Goal: Connect with others: Connect with others

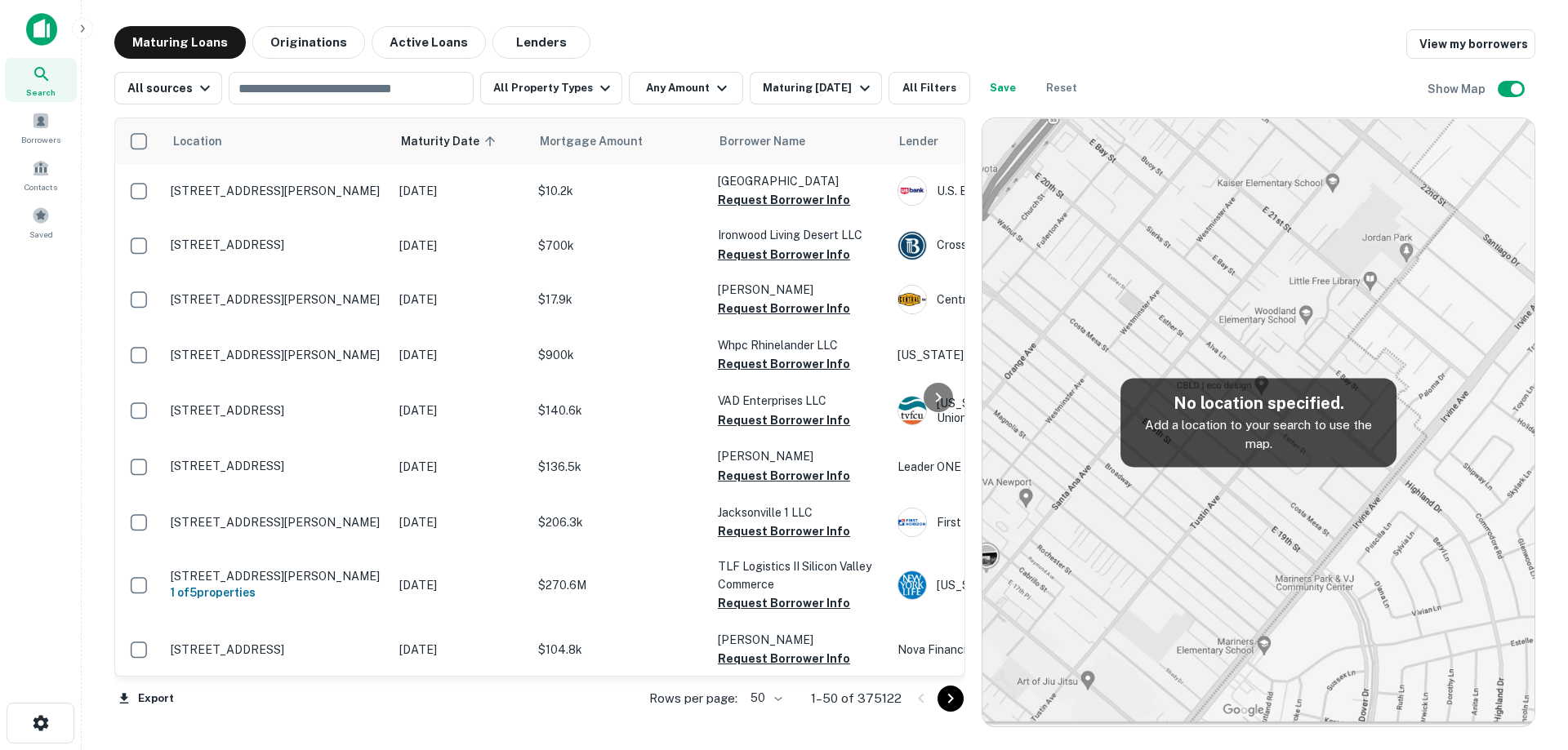
click at [461, 40] on button "Active Loans" at bounding box center [428, 42] width 114 height 33
click at [507, 40] on button "Lenders" at bounding box center [541, 42] width 98 height 33
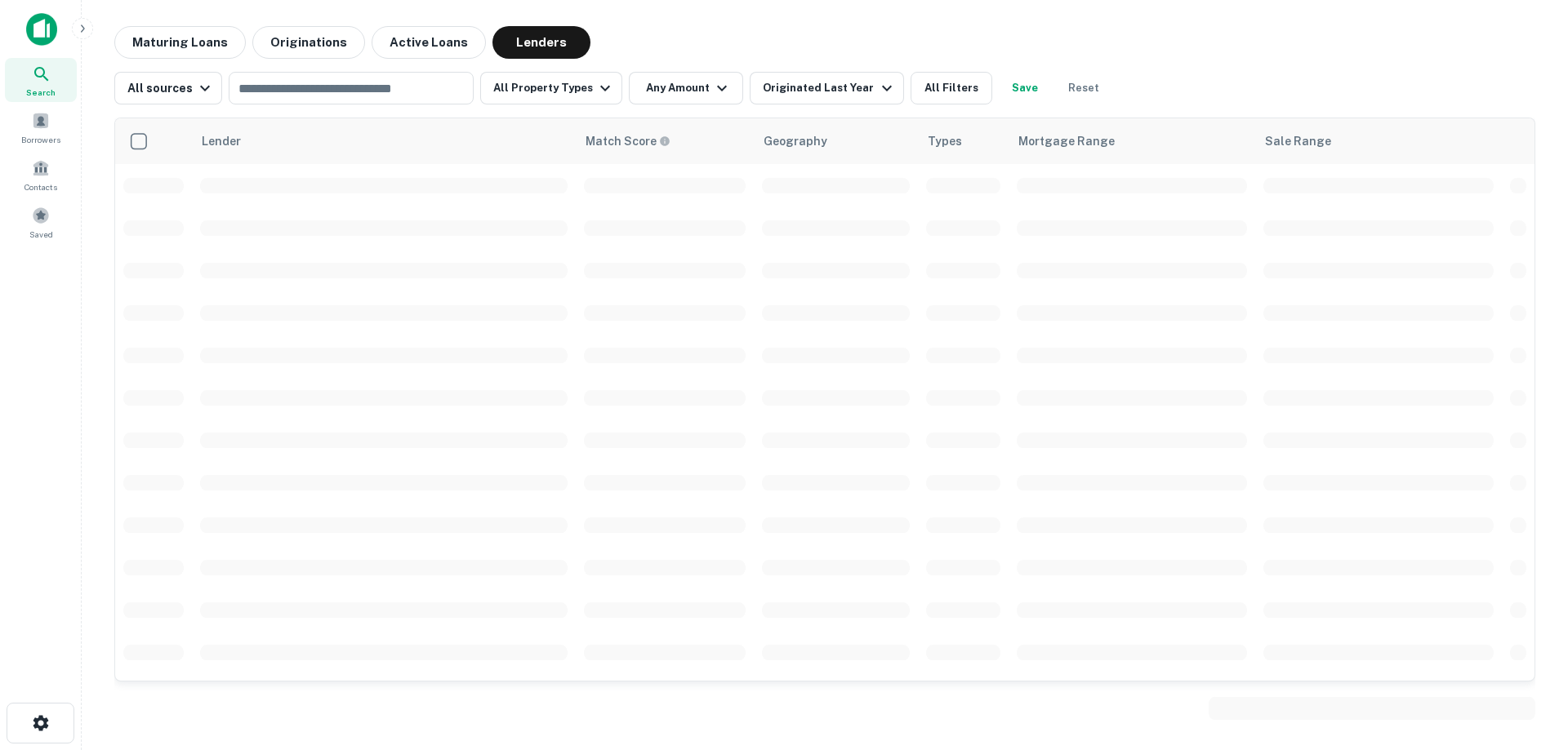
click at [405, 90] on input "text" at bounding box center [350, 87] width 233 height 23
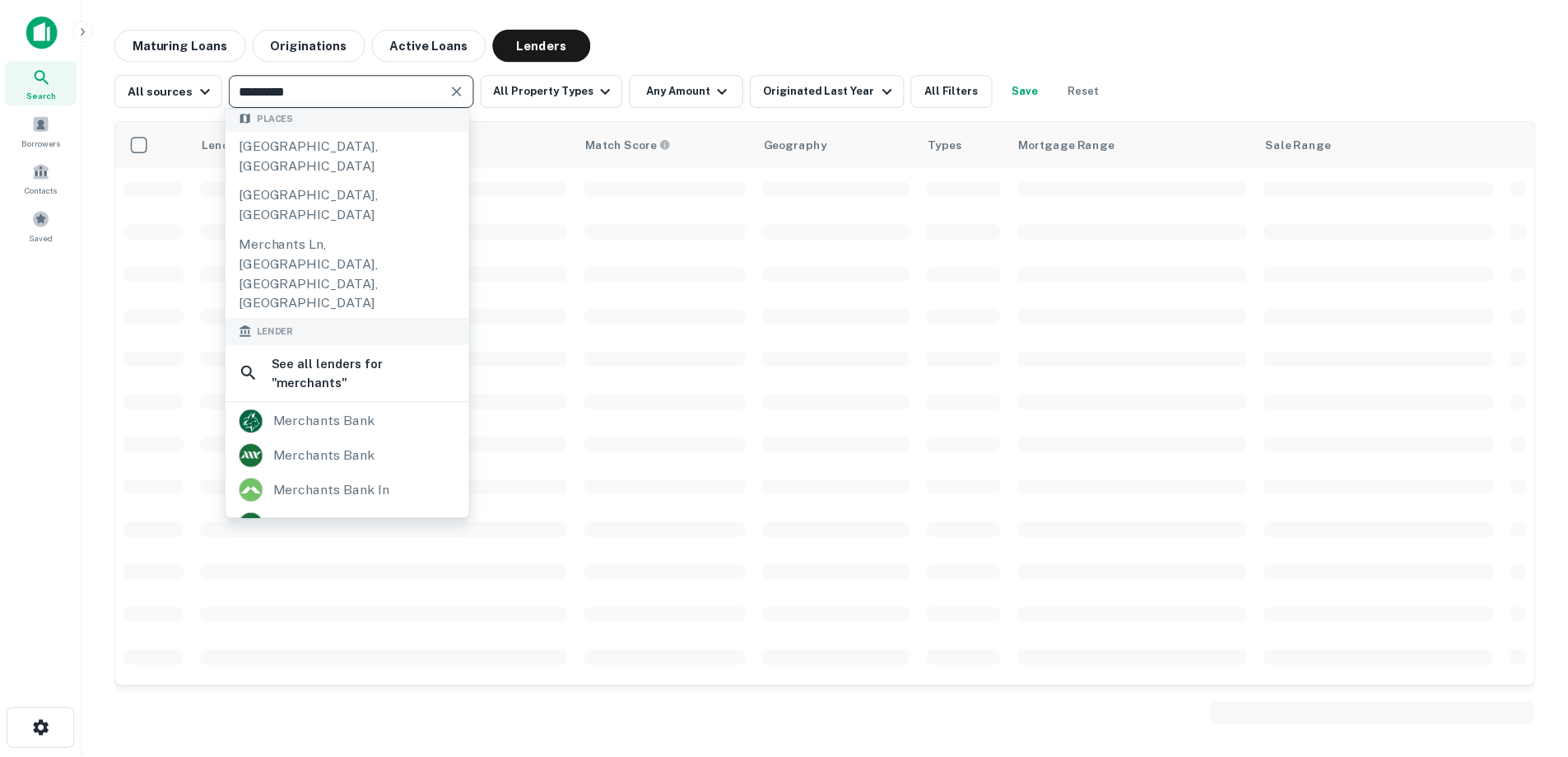
scroll to position [82, 0]
type input "*********"
click at [371, 475] on div "merchants bank in" at bounding box center [333, 487] width 117 height 25
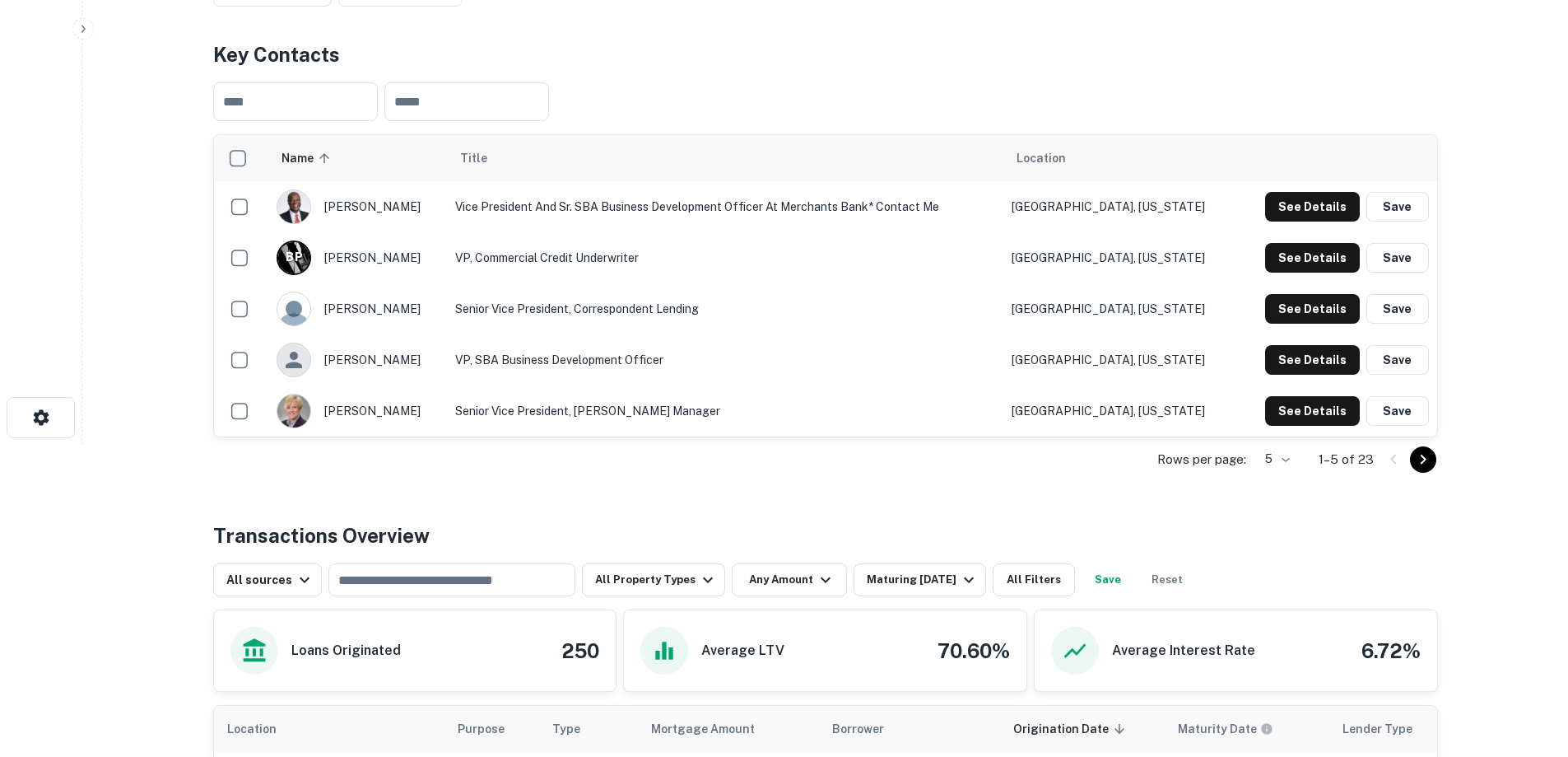
scroll to position [412, 0]
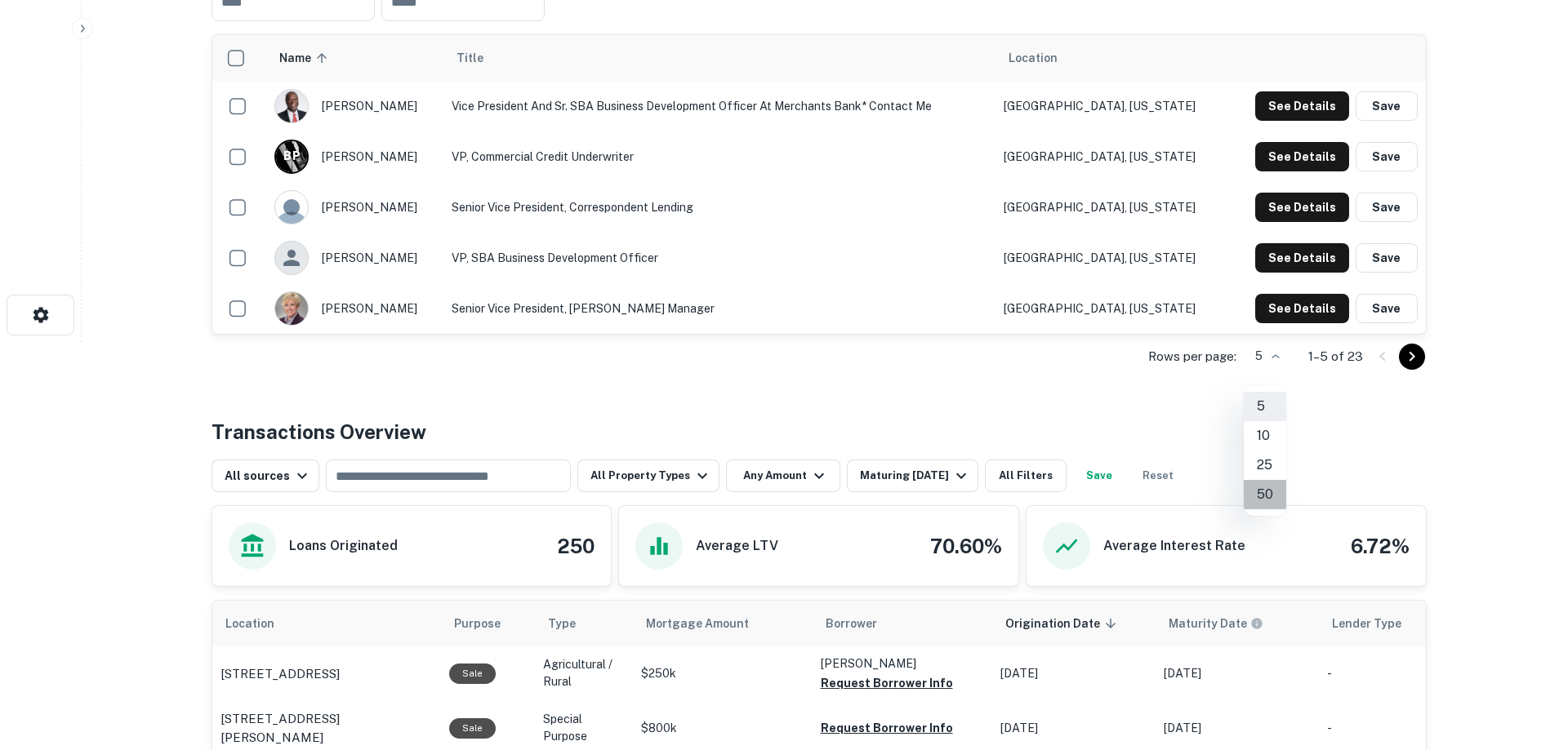
click at [1270, 492] on li "50" at bounding box center [1265, 494] width 43 height 30
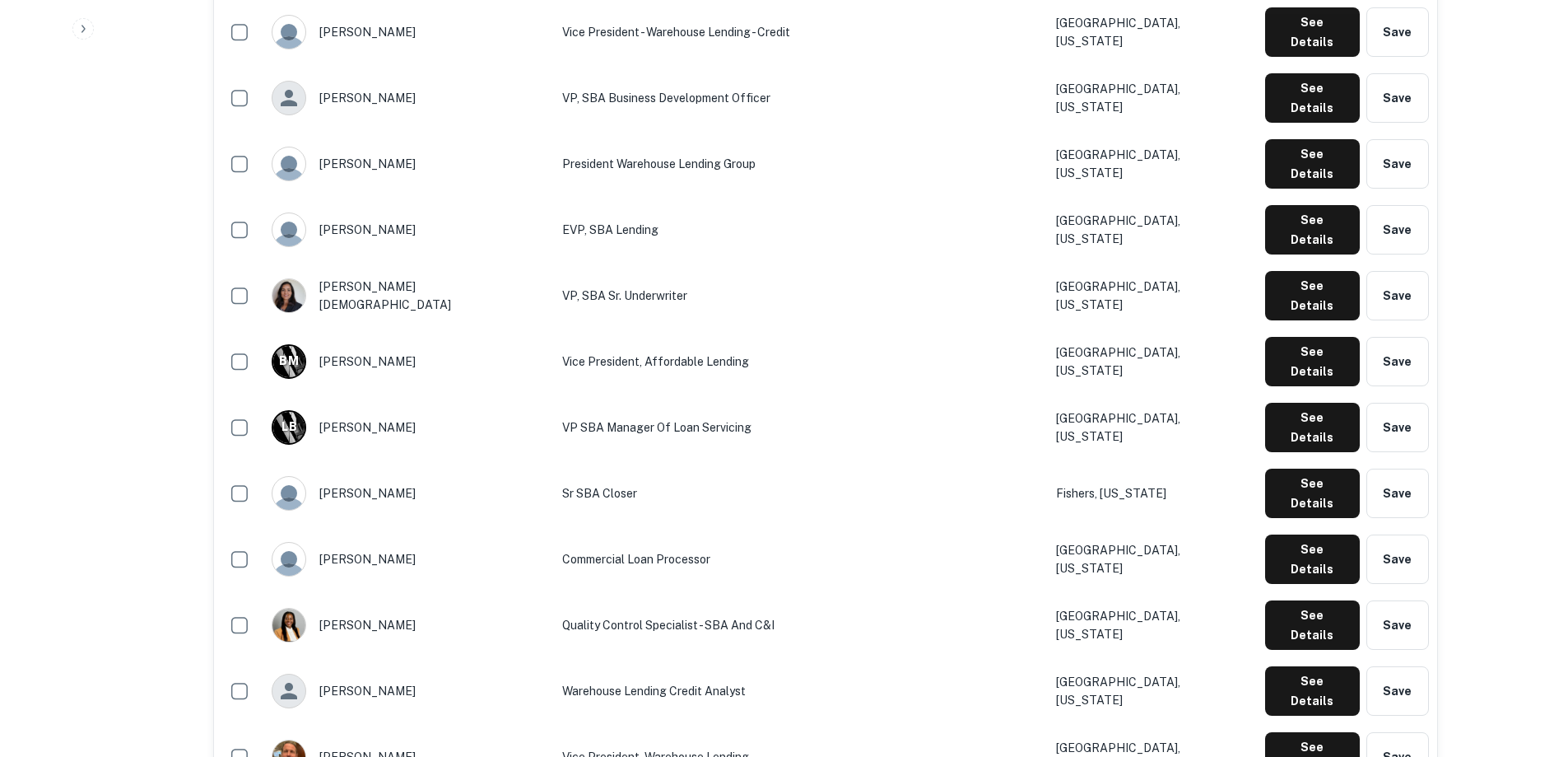
scroll to position [741, 0]
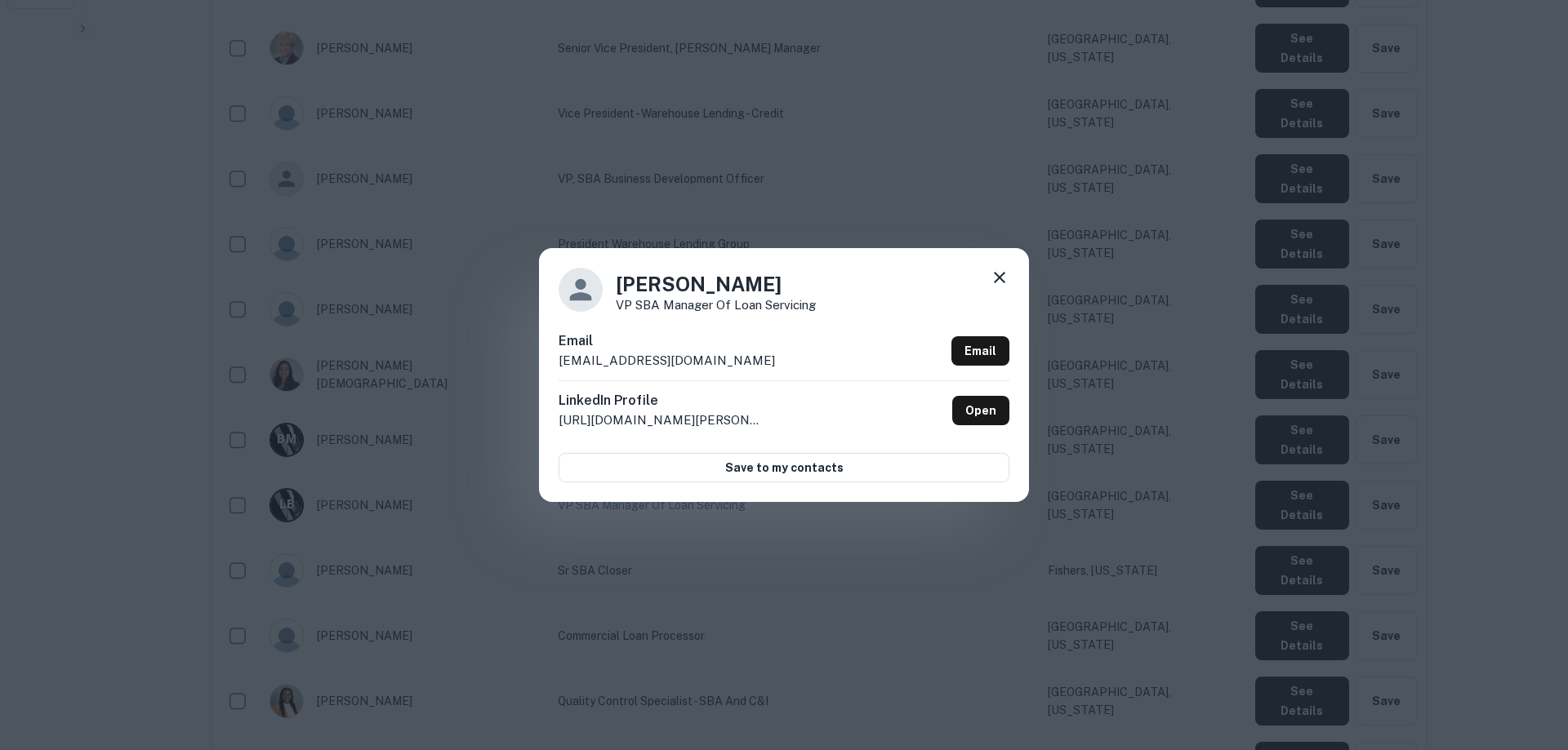
click at [794, 474] on button "Save to my contacts" at bounding box center [783, 468] width 451 height 30
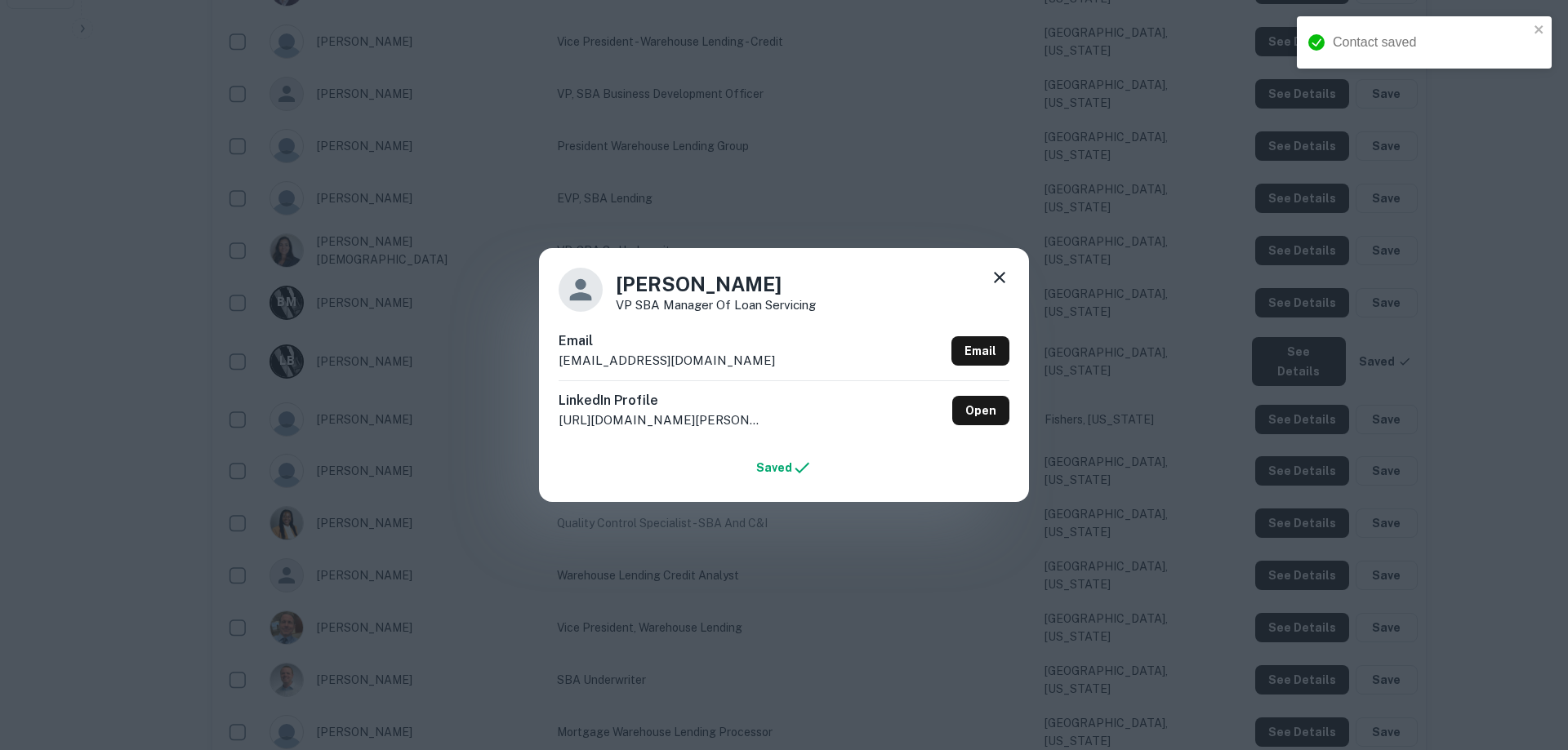
click at [998, 280] on icon at bounding box center [999, 277] width 20 height 20
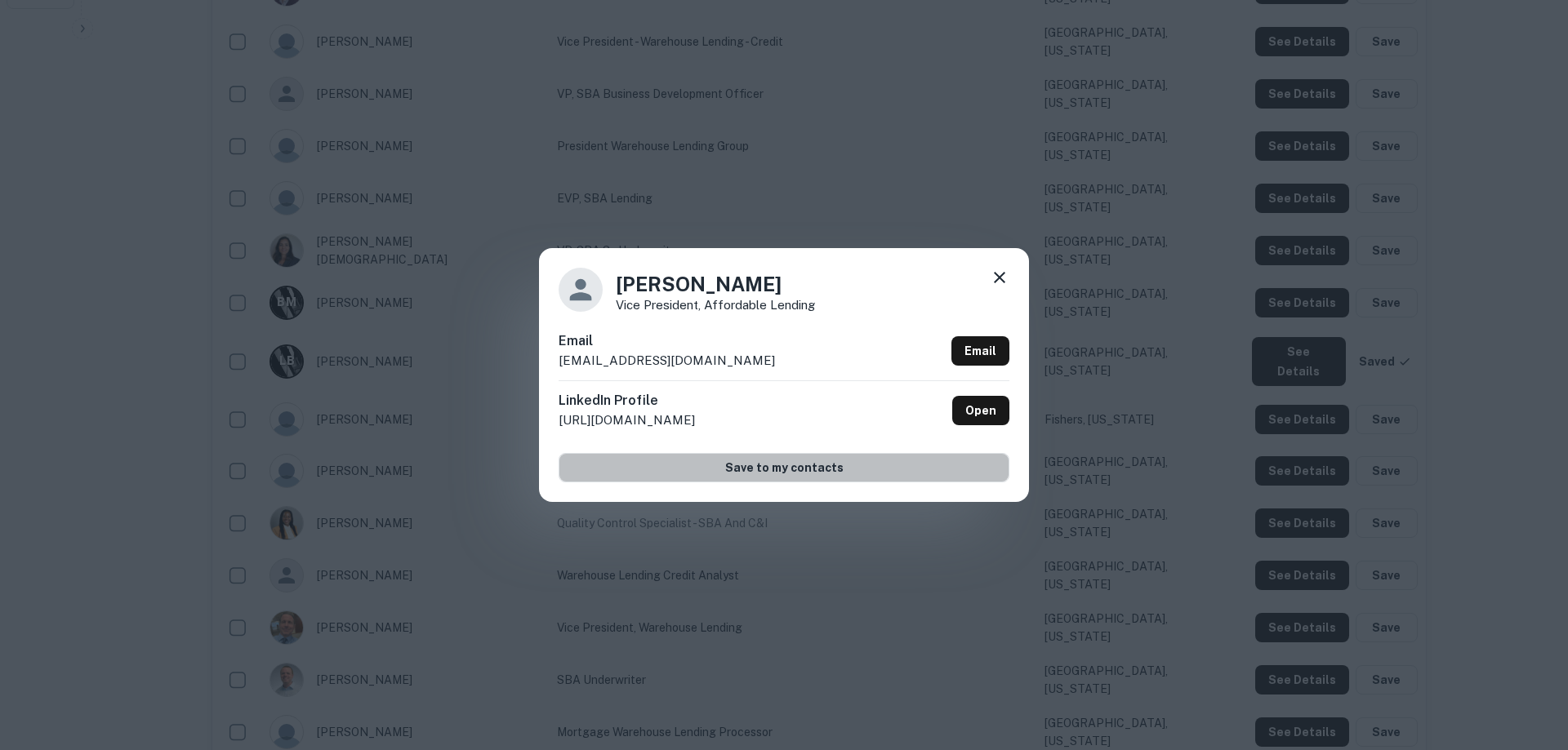
click at [835, 472] on button "Save to my contacts" at bounding box center [783, 468] width 451 height 30
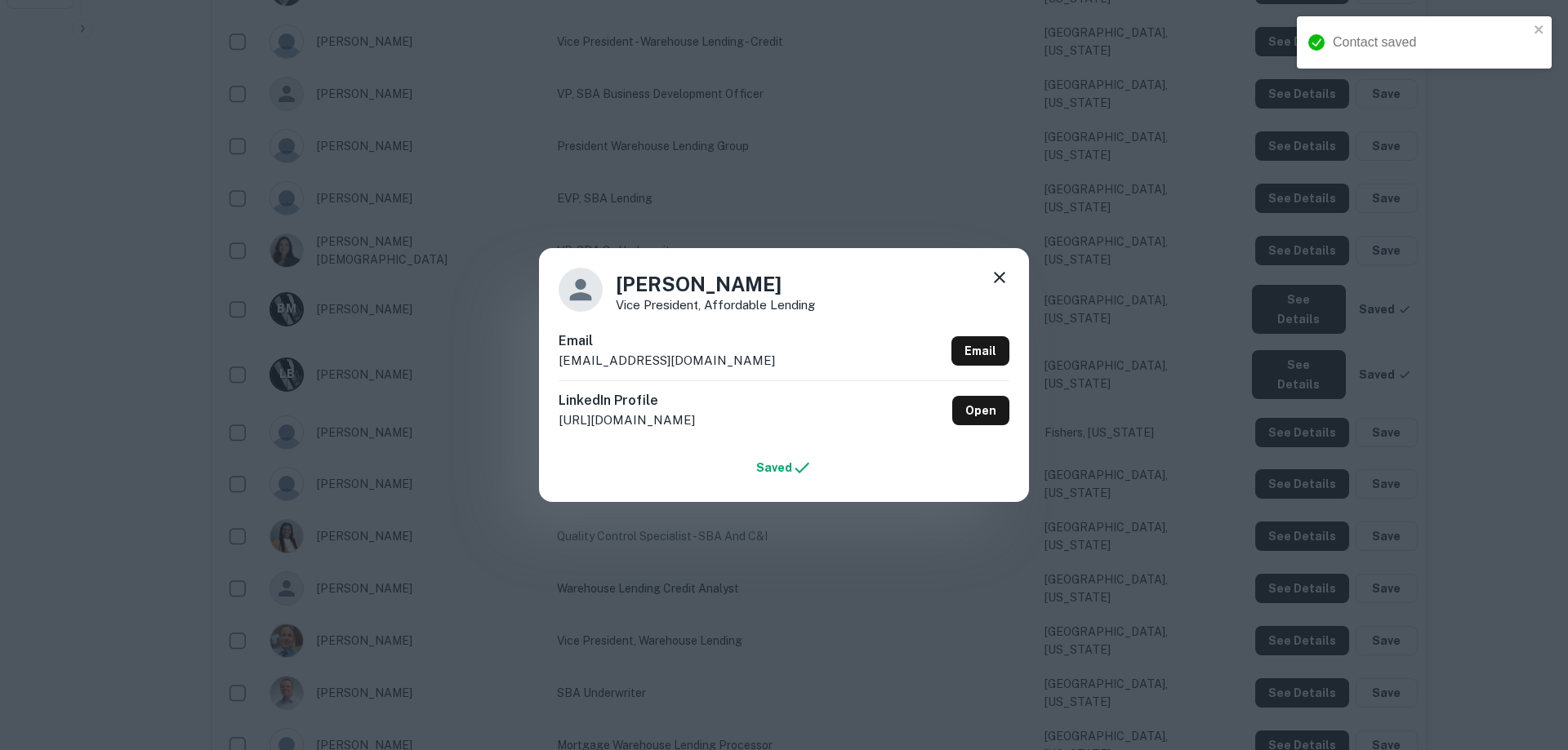
click at [1002, 273] on icon at bounding box center [999, 277] width 20 height 20
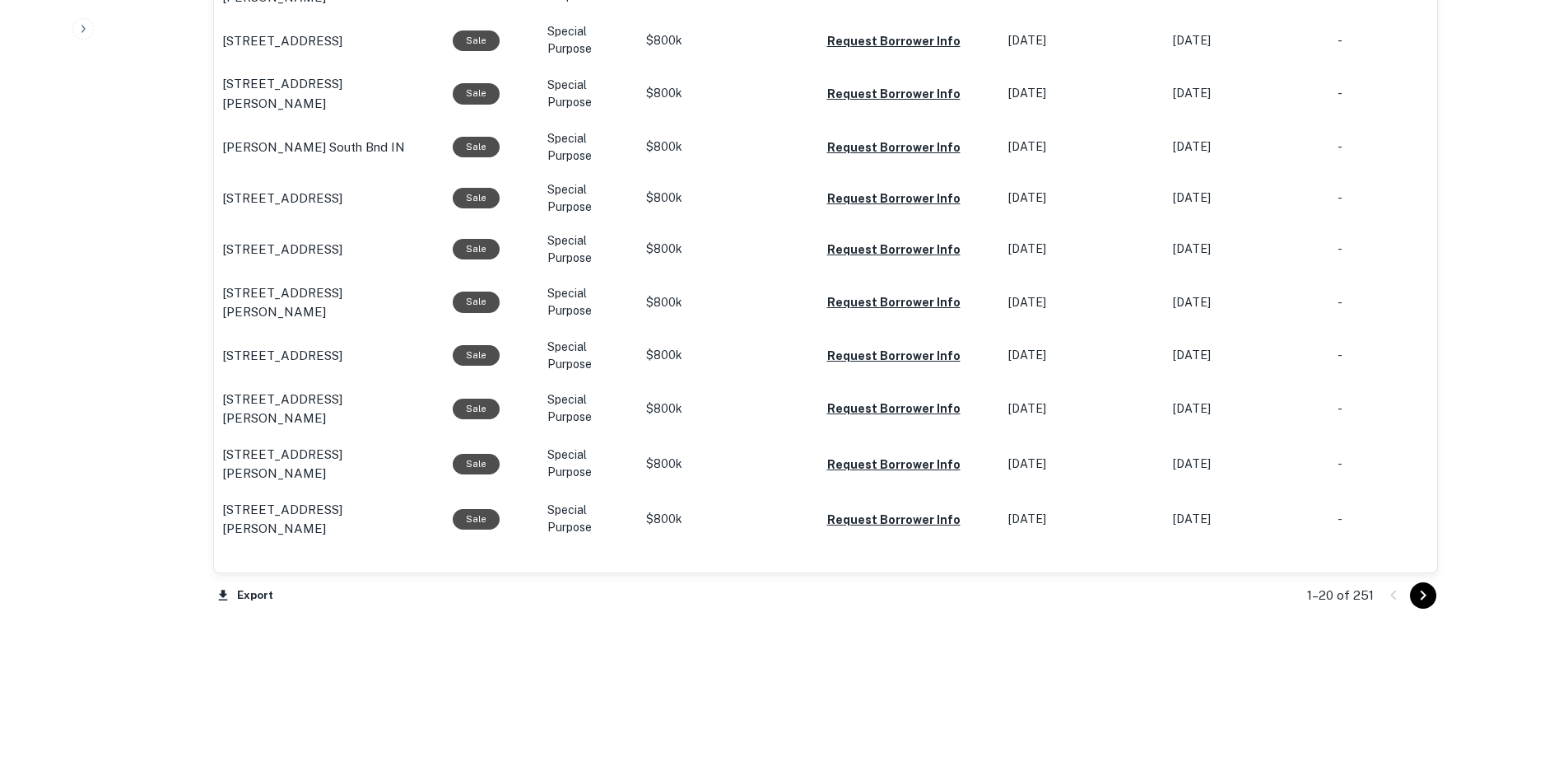
scroll to position [2544, 0]
